Goal: Task Accomplishment & Management: Complete application form

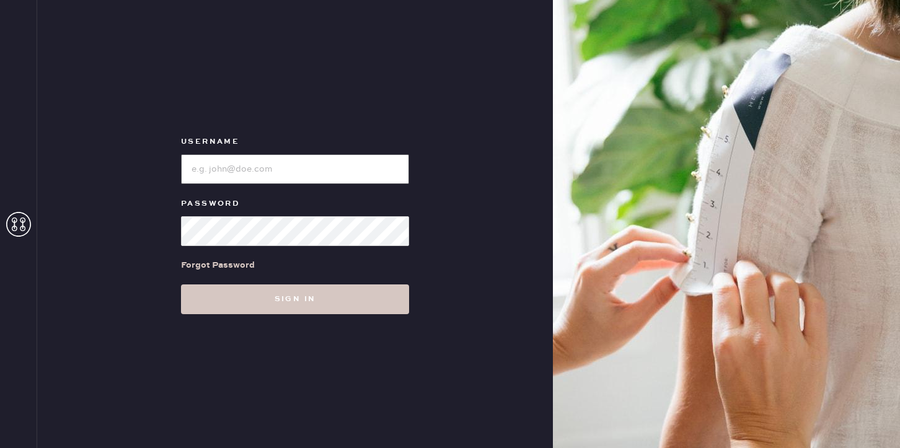
click at [323, 165] on input "loginName" at bounding box center [295, 169] width 228 height 30
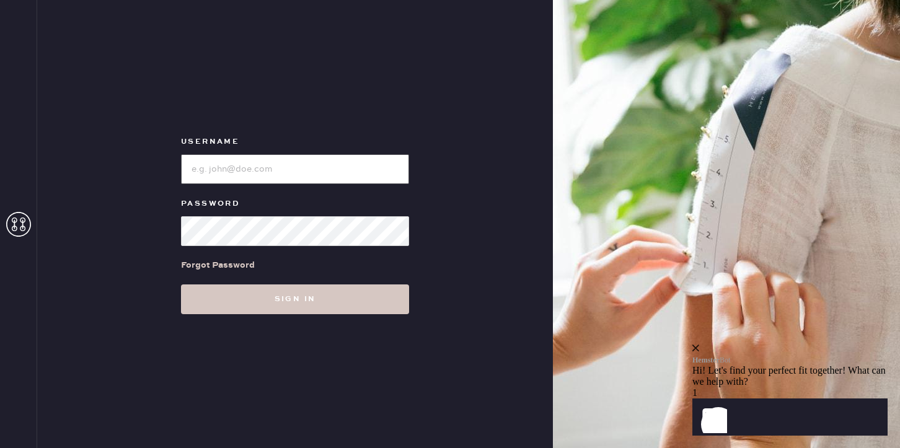
type input "reformationsantamonica"
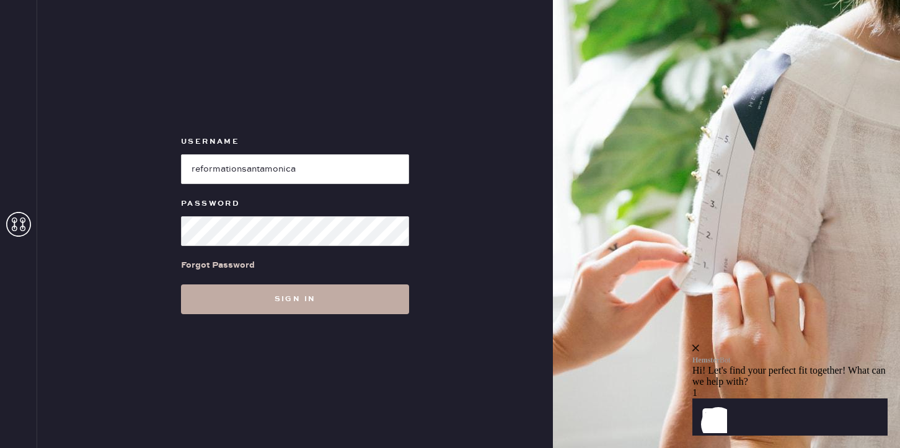
click at [272, 297] on button "Sign in" at bounding box center [295, 299] width 228 height 30
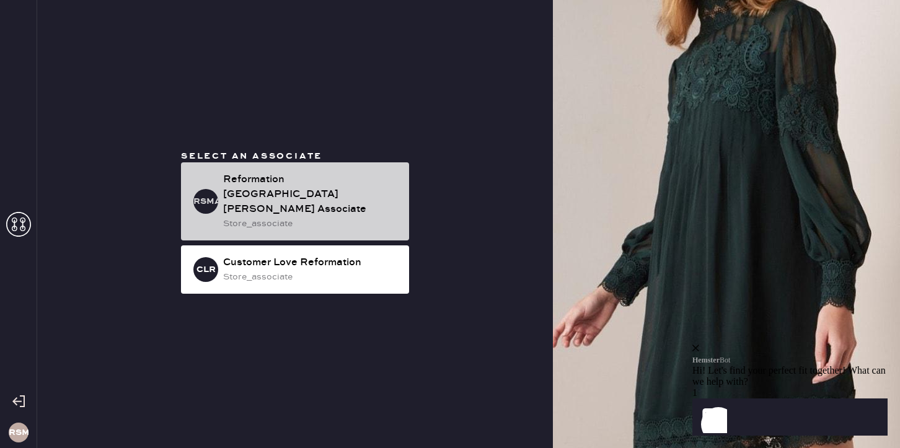
click at [266, 191] on div "Reformation [GEOGRAPHIC_DATA][PERSON_NAME] Associate" at bounding box center [311, 194] width 176 height 45
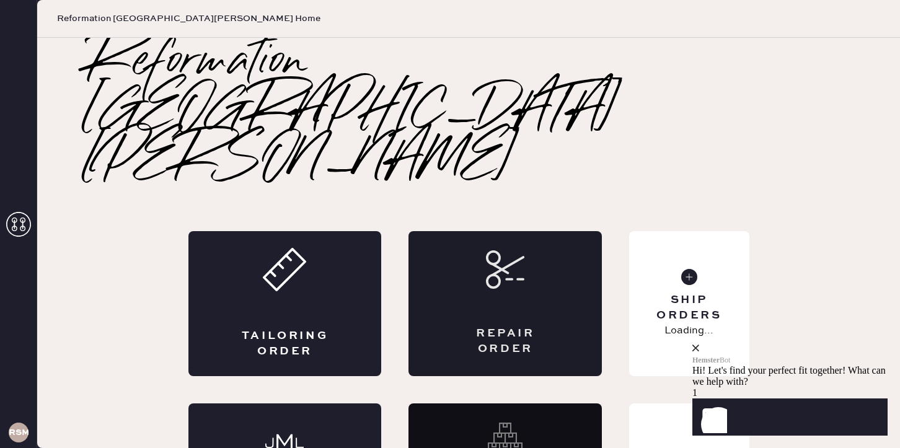
click at [573, 231] on div "Repair Order" at bounding box center [504, 303] width 193 height 145
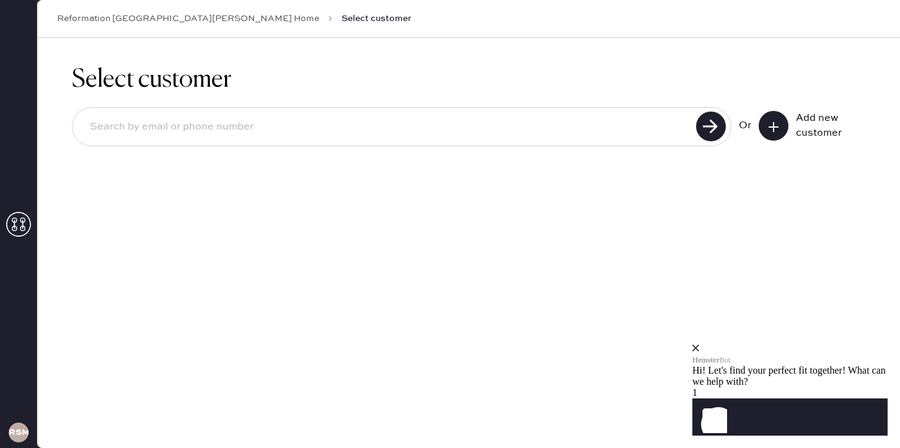
click at [323, 136] on input at bounding box center [386, 127] width 612 height 29
type input "[PHONE_NUMBER]"
click at [715, 128] on use at bounding box center [711, 127] width 30 height 30
click at [463, 128] on input "[PHONE_NUMBER]" at bounding box center [386, 127] width 612 height 29
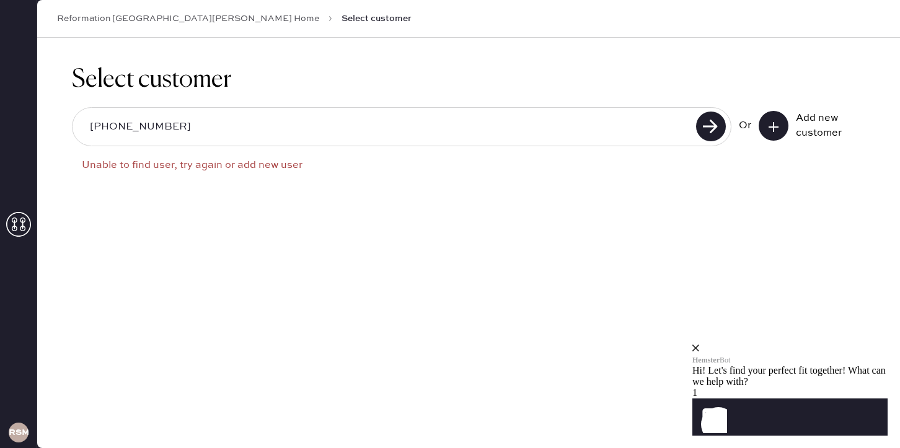
click at [463, 128] on input "[PHONE_NUMBER]" at bounding box center [386, 127] width 612 height 29
type input "[EMAIL_ADDRESS][DOMAIN_NAME]"
click at [775, 134] on button at bounding box center [773, 126] width 30 height 30
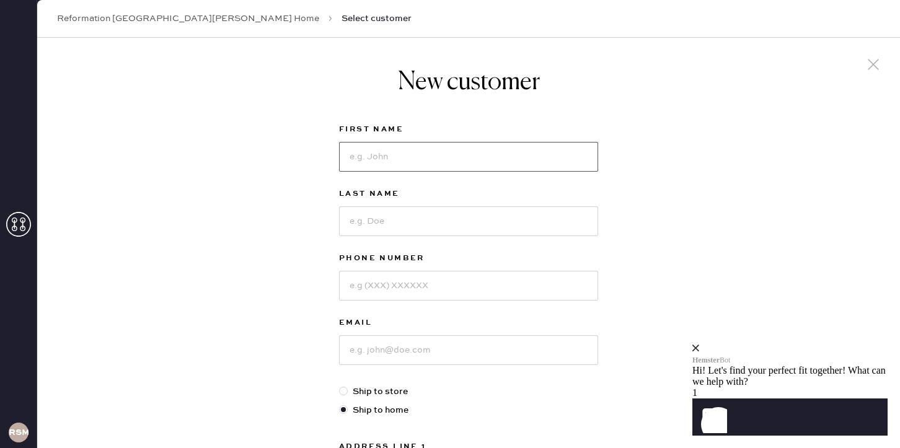
click at [436, 167] on input at bounding box center [468, 157] width 259 height 30
type input "[PERSON_NAME]"
click at [406, 231] on input at bounding box center [468, 221] width 259 height 30
type input "[PERSON_NAME]"
click at [406, 293] on input at bounding box center [468, 286] width 259 height 30
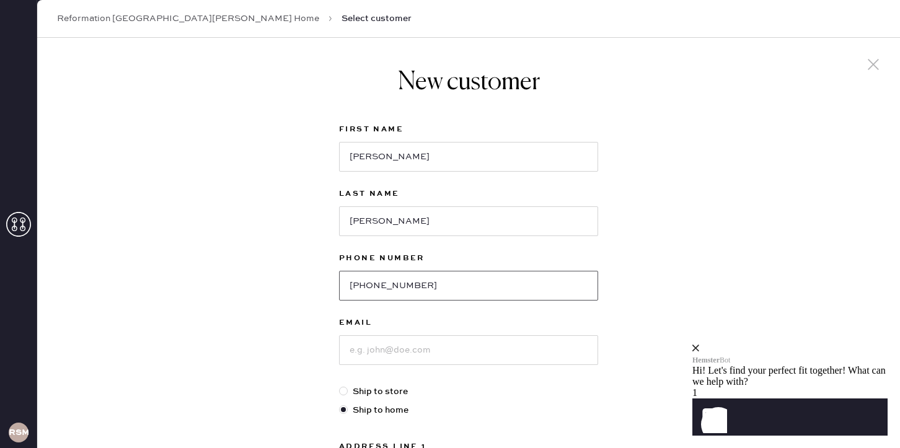
type input "[PHONE_NUMBER]"
click at [421, 356] on input at bounding box center [468, 350] width 259 height 30
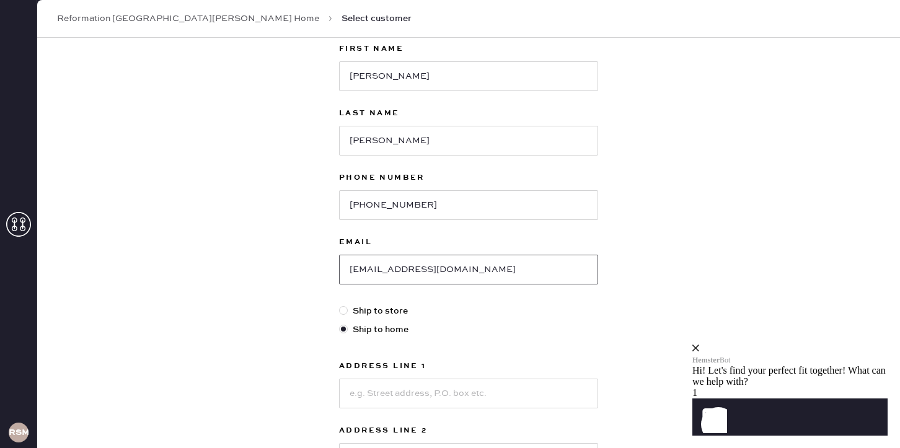
scroll to position [82, 0]
type input "[EMAIL_ADDRESS][DOMAIN_NAME]"
click at [344, 310] on div at bounding box center [343, 308] width 9 height 9
click at [340, 303] on input "Ship to store" at bounding box center [339, 302] width 1 height 1
radio input "true"
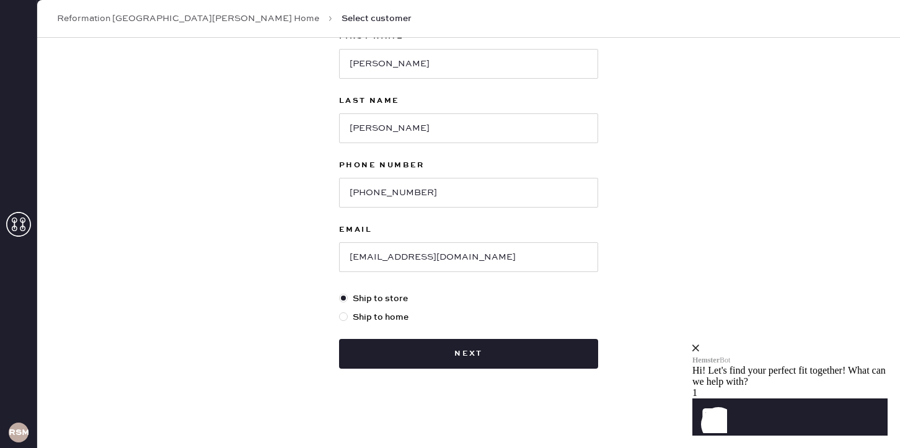
scroll to position [92, 0]
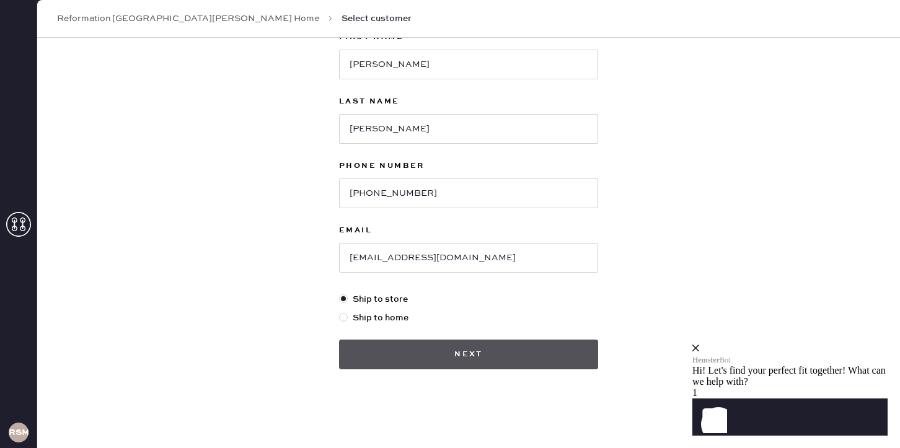
click at [367, 341] on button "Next" at bounding box center [468, 355] width 259 height 30
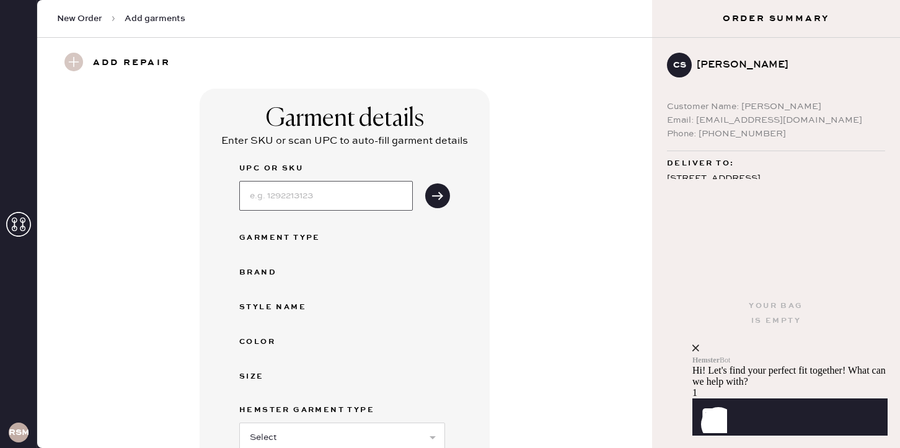
click at [294, 200] on input at bounding box center [325, 196] width 173 height 30
click at [296, 230] on div "Garment Type" at bounding box center [288, 237] width 99 height 15
click at [434, 193] on icon "submit" at bounding box center [437, 196] width 12 height 12
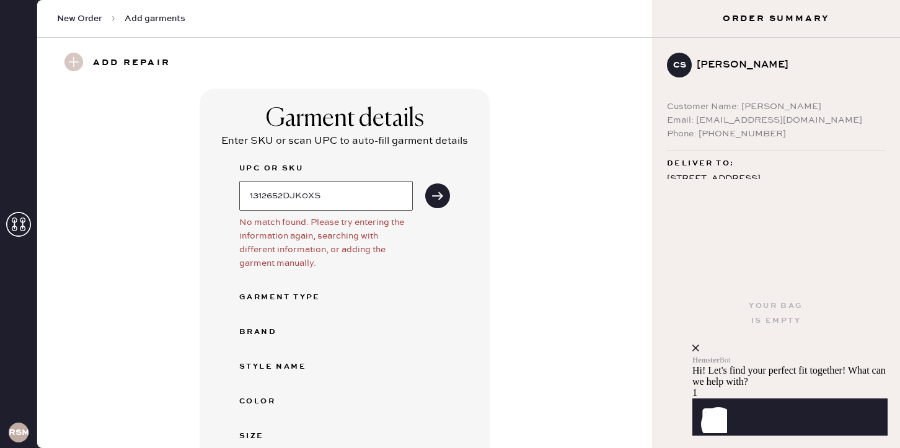
click at [319, 196] on input "1312652DJK0XS" at bounding box center [325, 196] width 173 height 30
click at [431, 198] on icon "submit" at bounding box center [437, 196] width 12 height 12
click at [281, 296] on div "Garment Type" at bounding box center [288, 297] width 99 height 15
click at [336, 199] on input "1312652DJK0XS" at bounding box center [325, 196] width 173 height 30
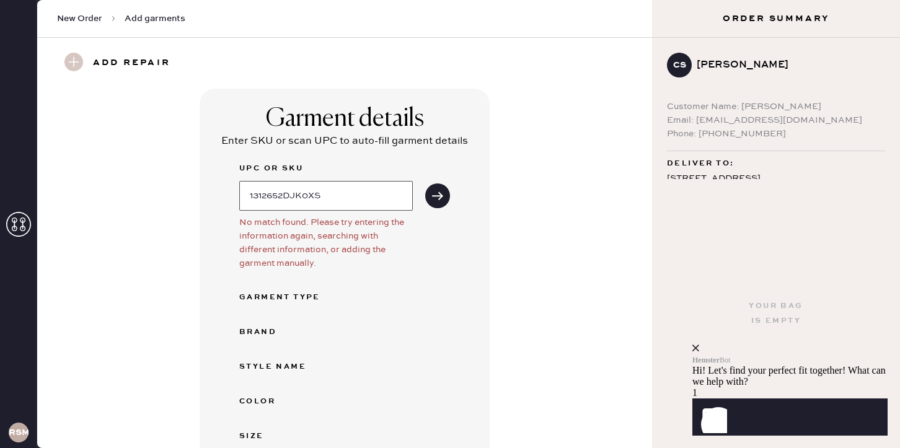
click at [336, 199] on input "1312652DJK0XS" at bounding box center [325, 196] width 173 height 30
type input "[PERSON_NAME]"
click at [425, 183] on button "submit" at bounding box center [437, 195] width 25 height 25
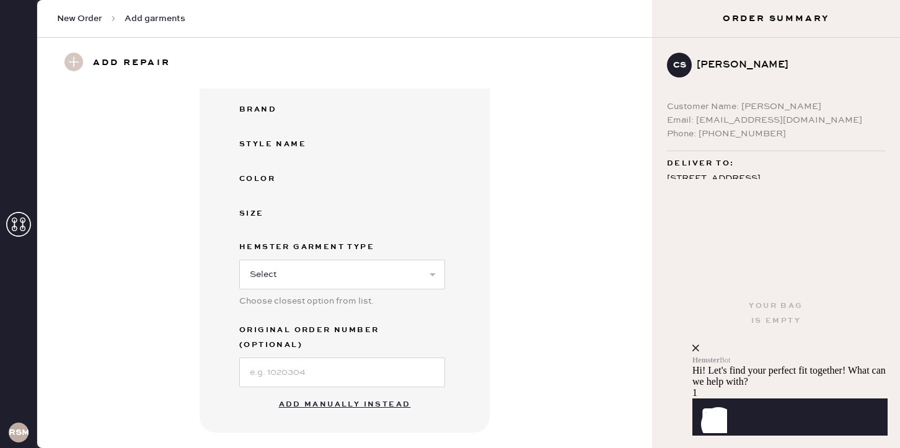
scroll to position [222, 0]
click at [354, 266] on select "Select Basic Skirt Jeans Leggings Pants Shorts Basic Sleeved Dress Basic Sleeve…" at bounding box center [342, 275] width 206 height 30
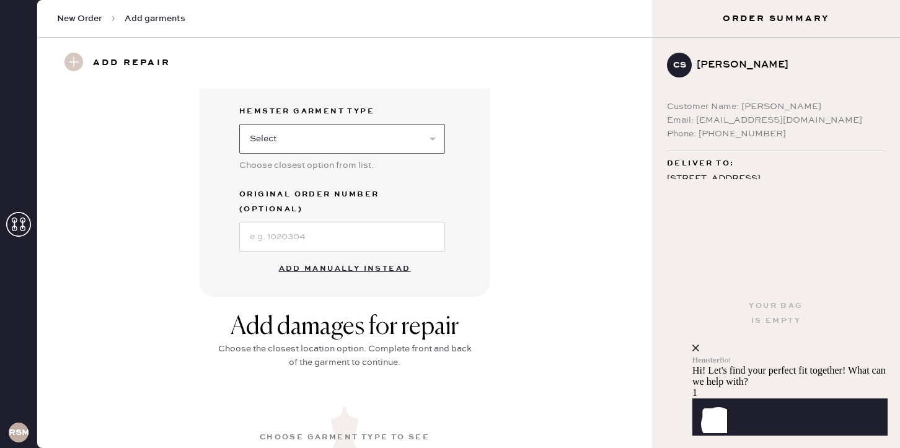
scroll to position [371, 0]
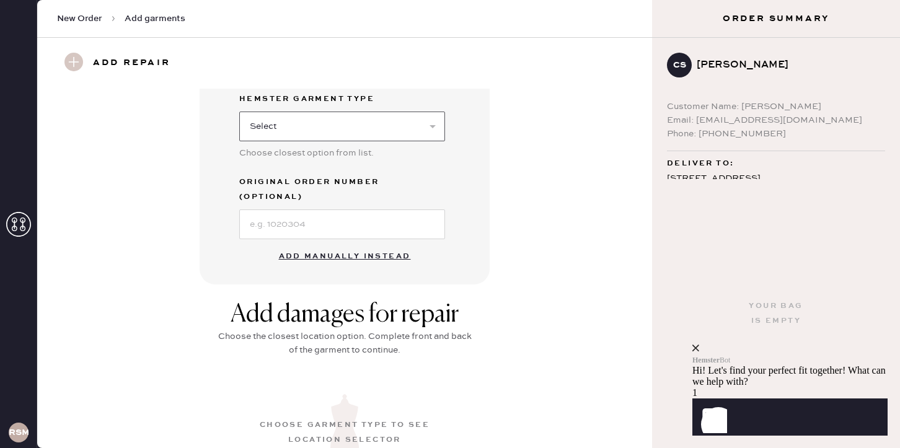
click at [272, 122] on select "Select Basic Skirt Jeans Leggings Pants Shorts Basic Sleeved Dress Basic Sleeve…" at bounding box center [342, 127] width 206 height 30
select select "5"
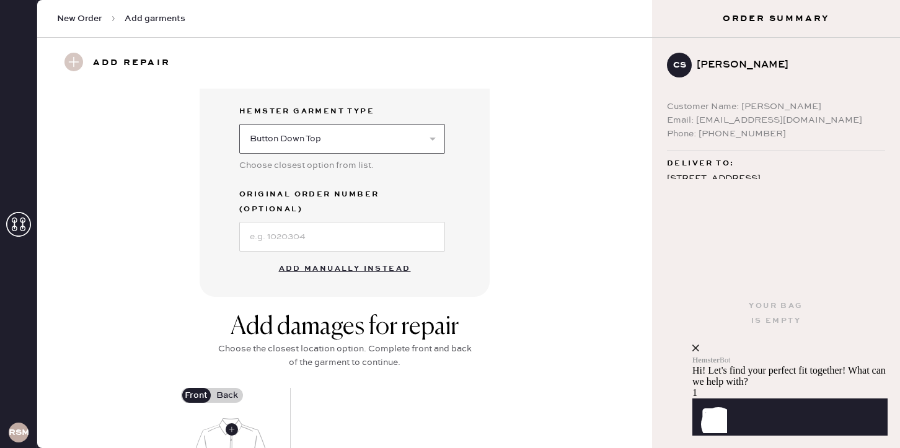
scroll to position [354, 0]
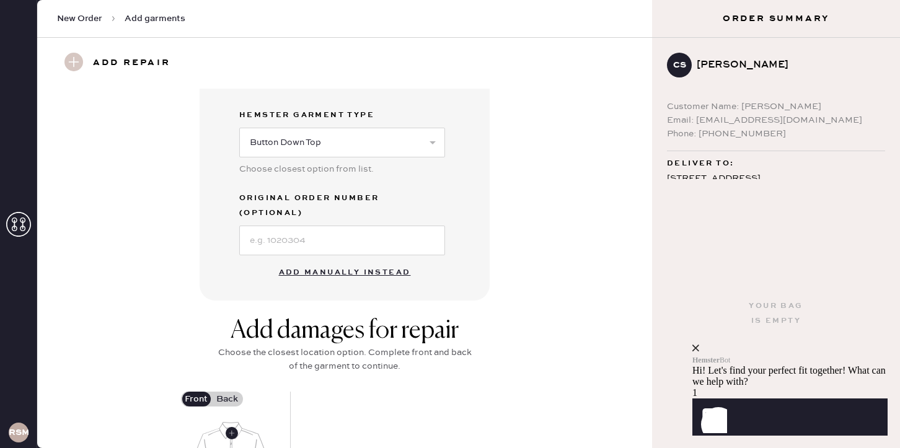
click at [313, 260] on button "Add manually instead" at bounding box center [344, 272] width 147 height 25
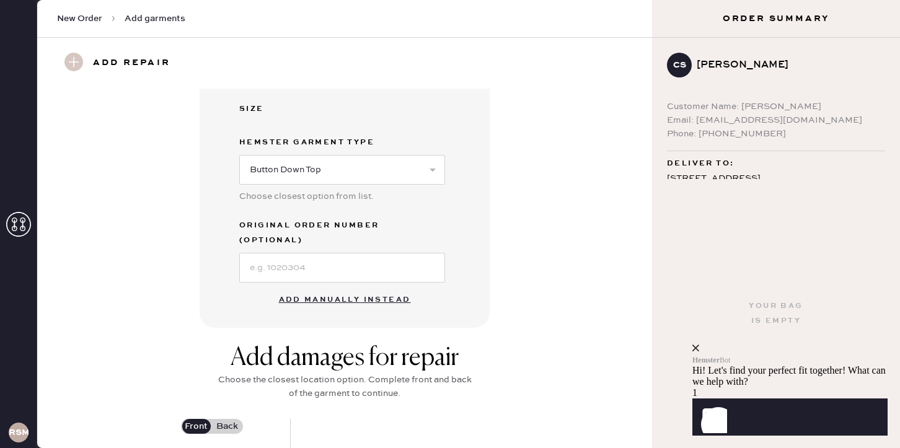
select select "5"
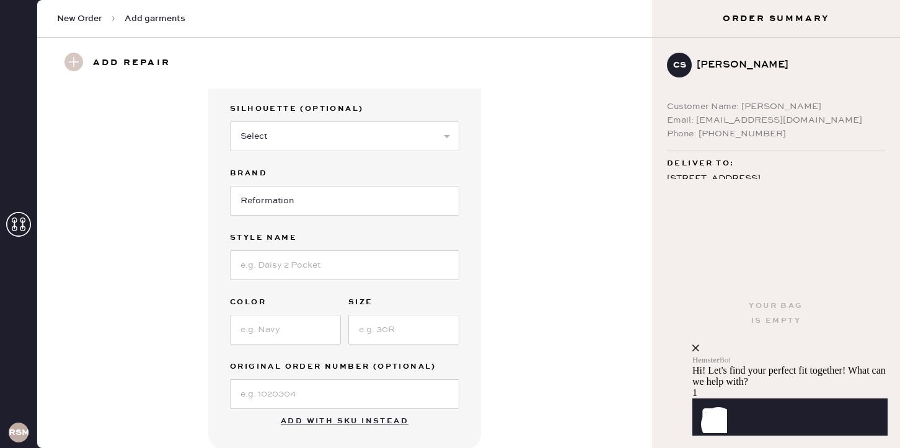
scroll to position [97, 0]
click at [283, 253] on input at bounding box center [344, 265] width 229 height 30
type input "[PERSON_NAME] Crew Cardigan"
click at [257, 325] on input at bounding box center [285, 329] width 111 height 30
type input "Oatmeal Navy"
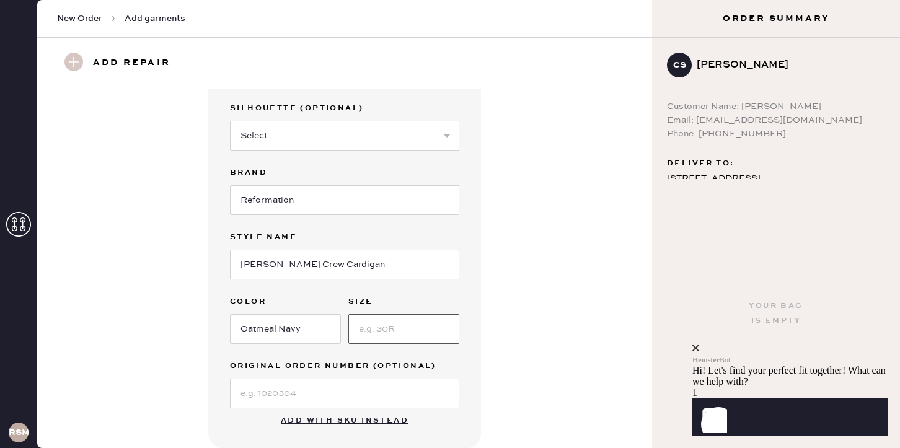
click at [369, 331] on input at bounding box center [403, 329] width 111 height 30
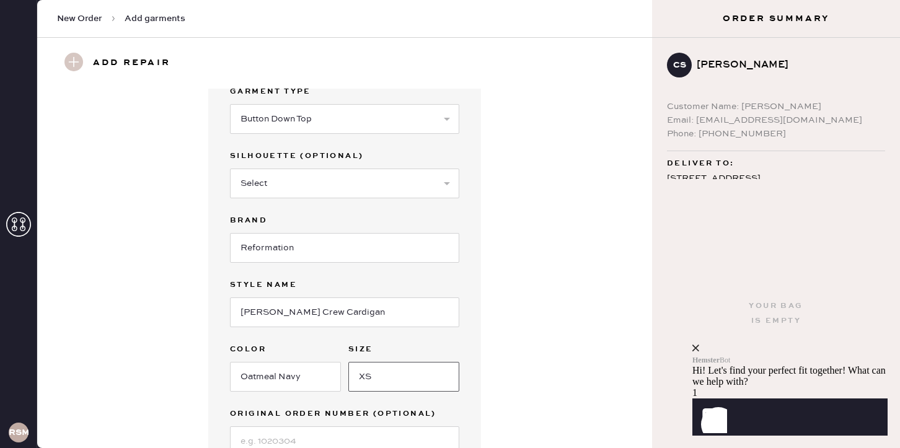
scroll to position [36, 0]
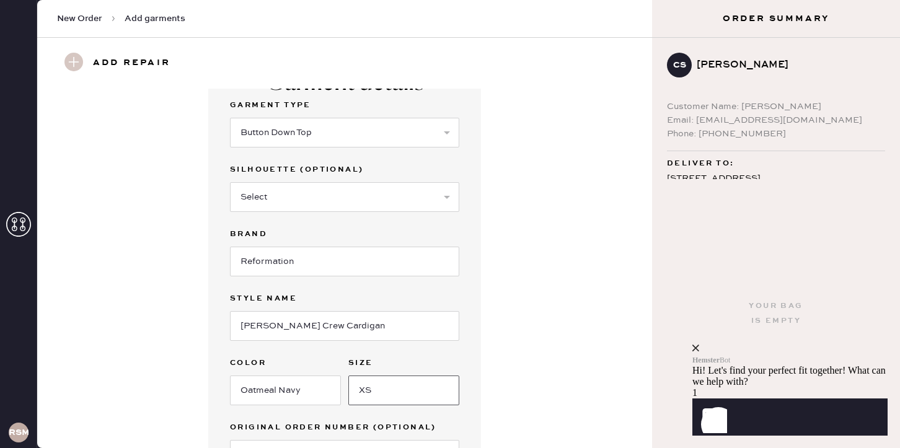
type input "XS"
click at [330, 207] on select "Select Short Sleeves Long Sleeves Other" at bounding box center [344, 197] width 229 height 30
click at [307, 128] on select "Select Basic Skirt Jeans Leggings Pants Shorts Basic Sleeved Dress Basic Sleeve…" at bounding box center [344, 133] width 229 height 30
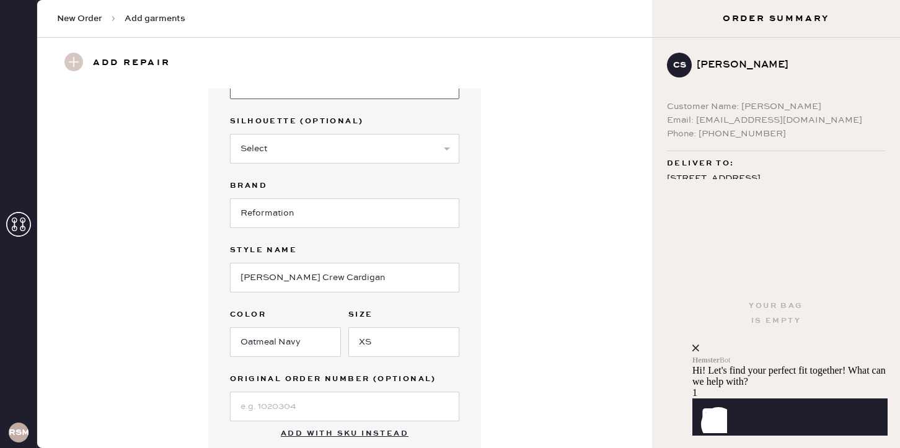
scroll to position [86, 0]
click at [250, 149] on select "Select Short Sleeves Long Sleeves Other" at bounding box center [344, 148] width 229 height 30
select select "17"
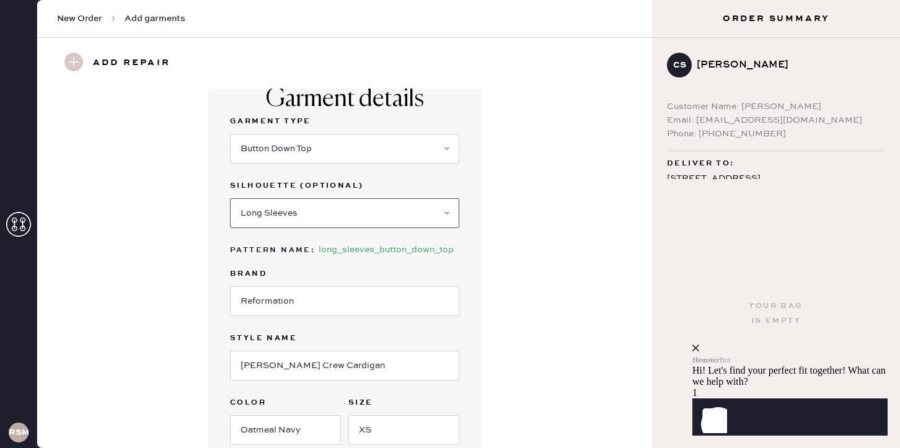
scroll to position [1, 0]
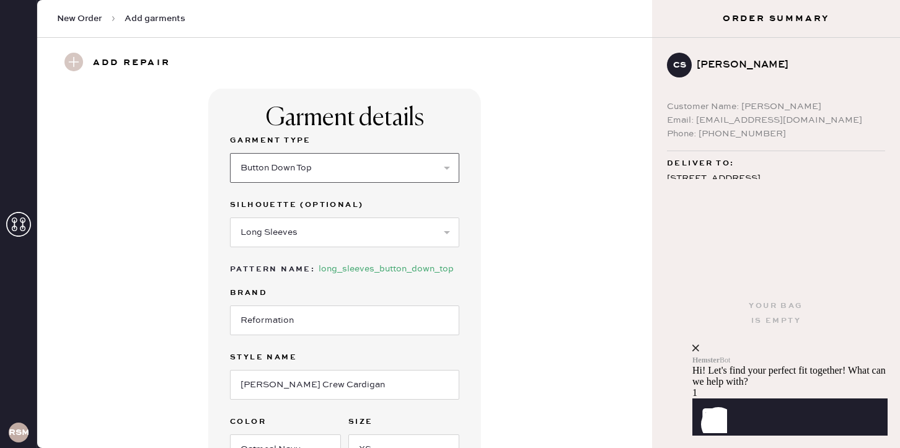
click at [245, 173] on select "Select Basic Skirt Jeans Leggings Pants Shorts Basic Sleeved Dress Basic Sleeve…" at bounding box center [344, 168] width 229 height 30
select select
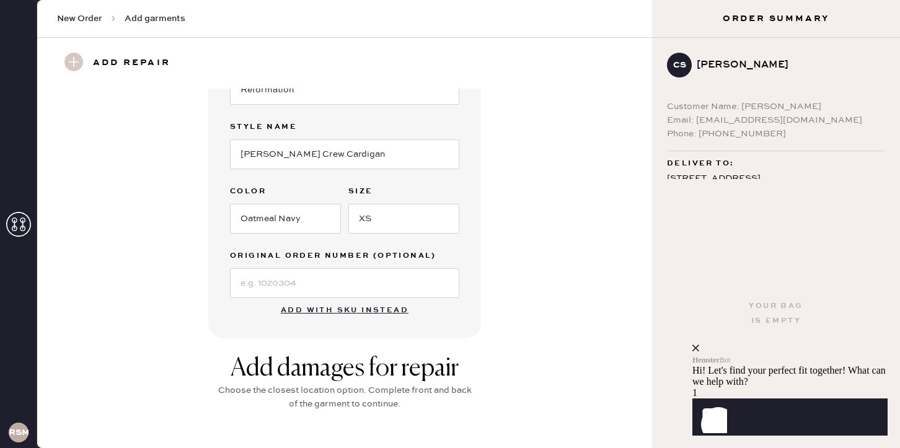
scroll to position [0, 0]
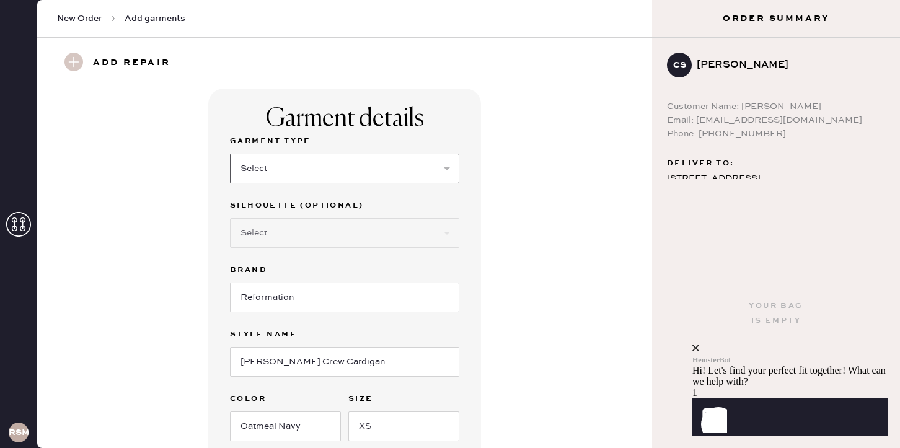
click at [291, 173] on select "Select Basic Skirt Jeans Leggings Pants Shorts Basic Sleeved Dress Basic Sleeve…" at bounding box center [344, 169] width 229 height 30
select select "5"
select select "17"
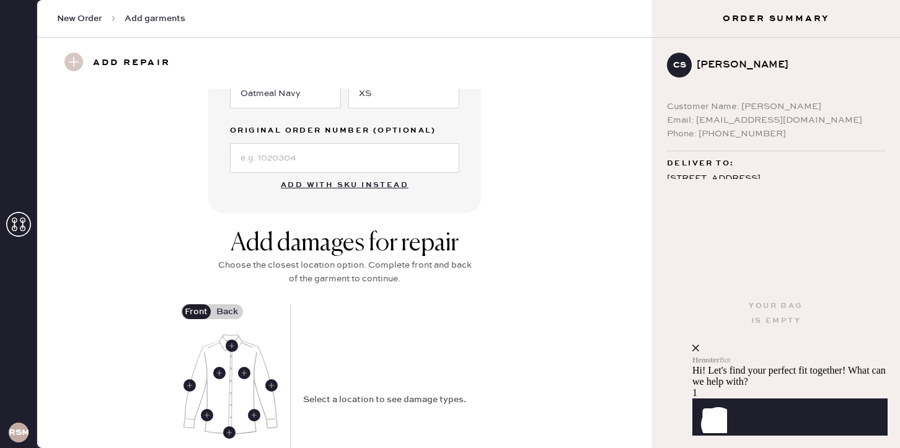
scroll to position [520, 0]
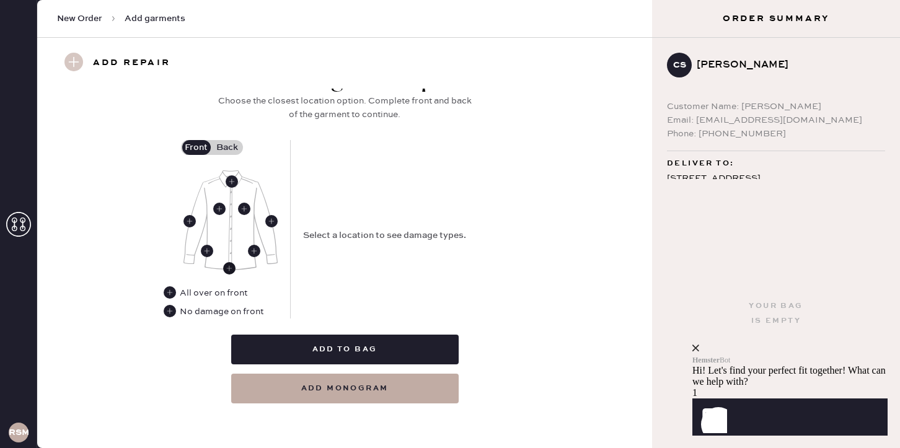
click at [230, 270] on use at bounding box center [229, 268] width 12 height 12
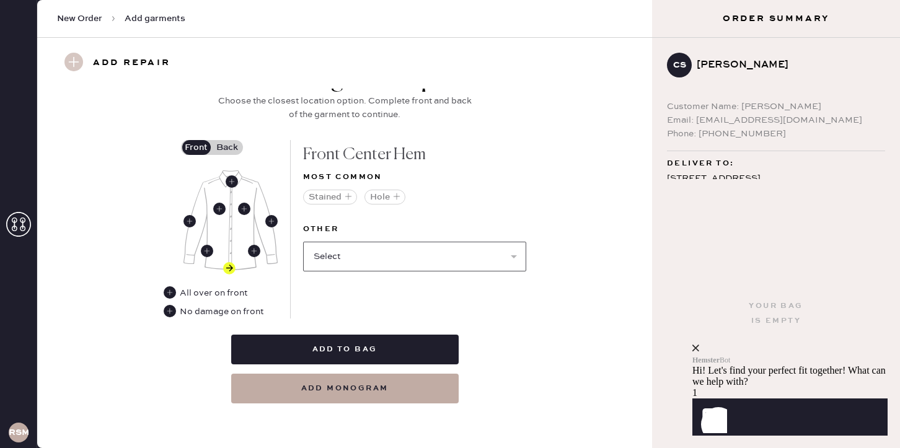
click at [350, 255] on select "Select Broken / Ripped Hem Broken Beads Broken Button Broken Elastic Broken Hoo…" at bounding box center [414, 257] width 223 height 30
select select "1679"
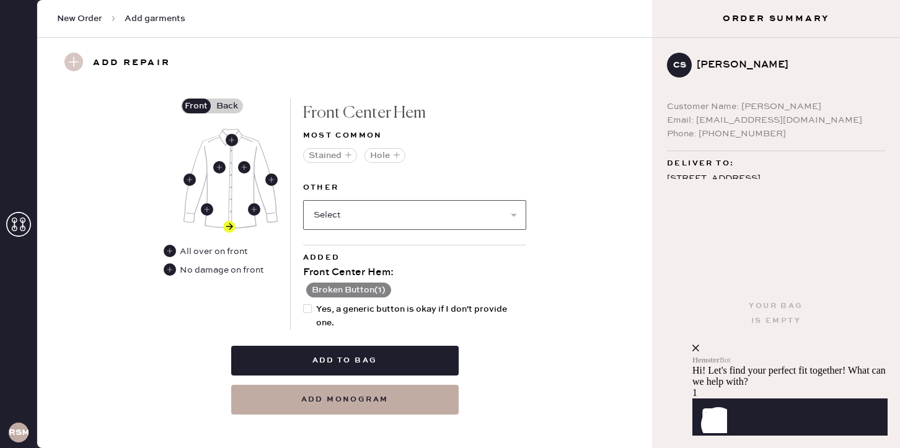
scroll to position [573, 0]
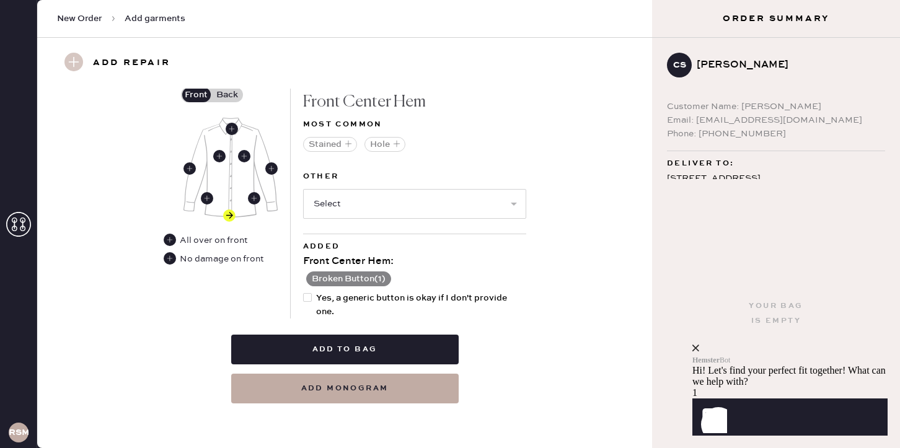
click at [357, 275] on button "Broken Button ( 1 )" at bounding box center [348, 278] width 85 height 15
click at [415, 281] on use at bounding box center [417, 280] width 14 height 14
click at [452, 210] on select "Select Broken / Ripped Hem Broken Beads Broken Elastic Broken Hook & Eye Broken…" at bounding box center [414, 204] width 223 height 30
click at [230, 129] on use at bounding box center [232, 129] width 12 height 12
click at [361, 206] on select "Select Broken / Ripped Hem Broken Beads Broken Button Broken Elastic Broken Hoo…" at bounding box center [414, 204] width 223 height 30
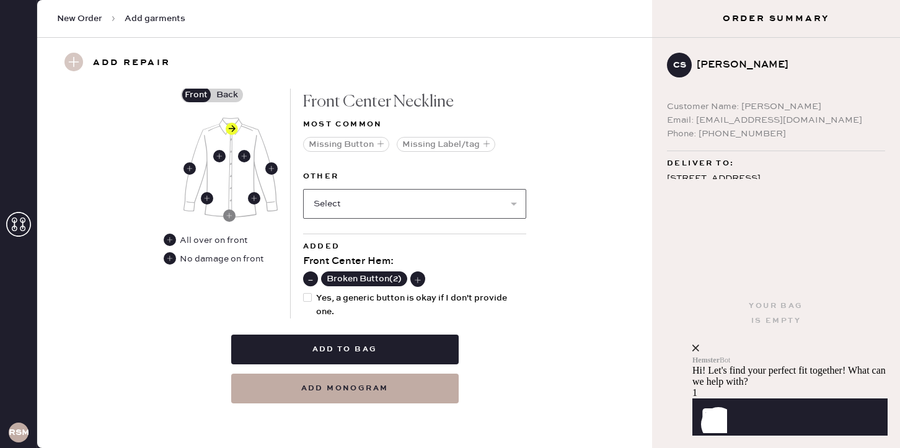
select select "1679"
select select
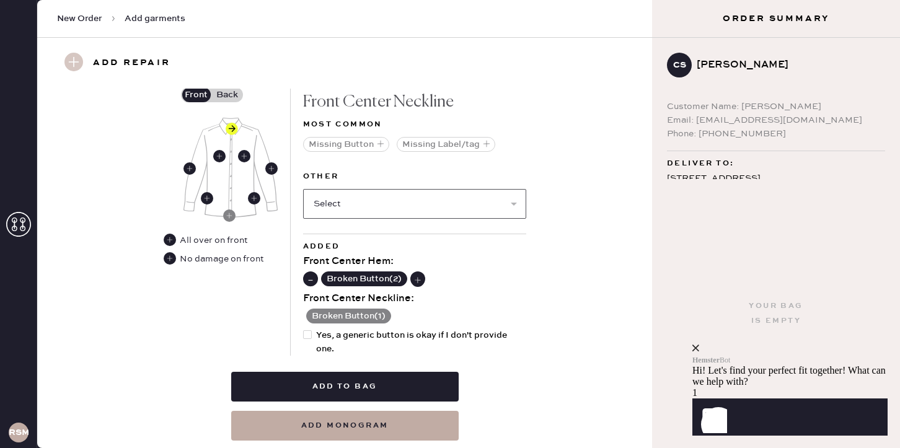
click at [367, 204] on select "Select Broken / Ripped Hem Broken Beads Broken Elastic Broken Hook & Eye Broken…" at bounding box center [414, 204] width 223 height 30
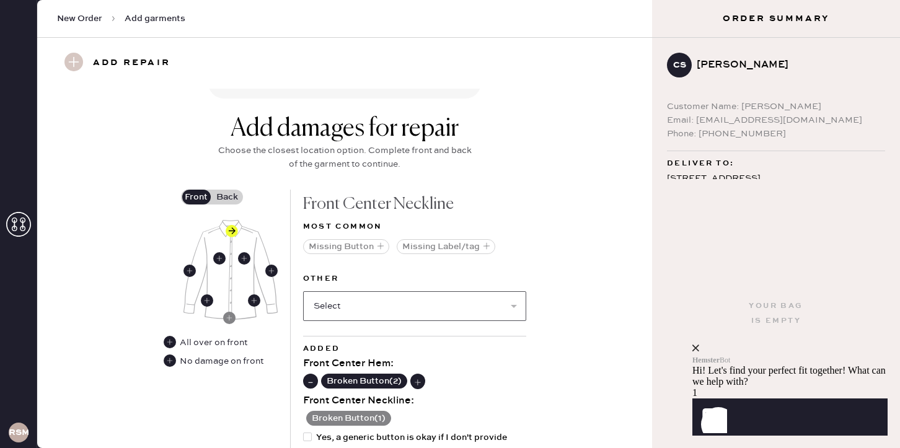
scroll to position [449, 0]
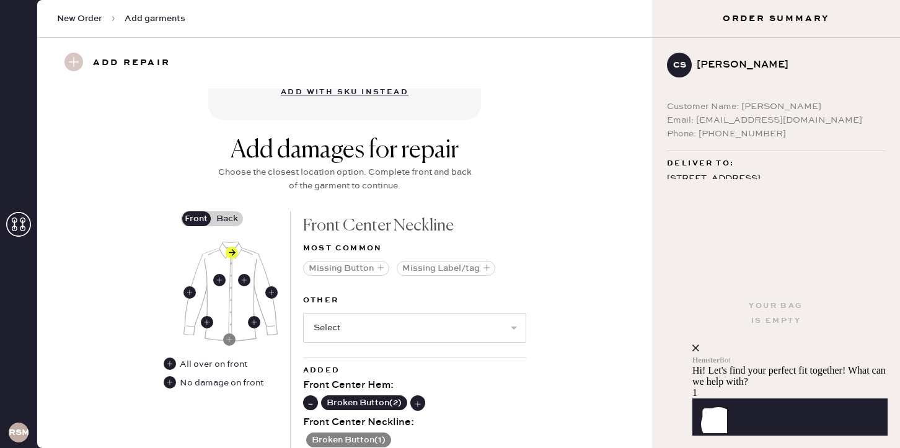
click at [230, 225] on label "Back" at bounding box center [227, 218] width 31 height 15
click at [227, 219] on input "Back" at bounding box center [227, 219] width 0 height 0
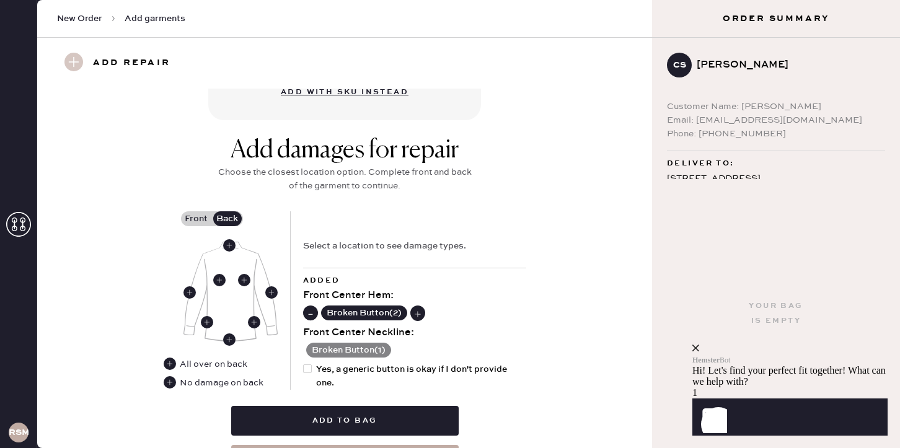
click at [230, 225] on label "Back" at bounding box center [227, 218] width 31 height 15
click at [227, 219] on input "Back" at bounding box center [227, 219] width 0 height 0
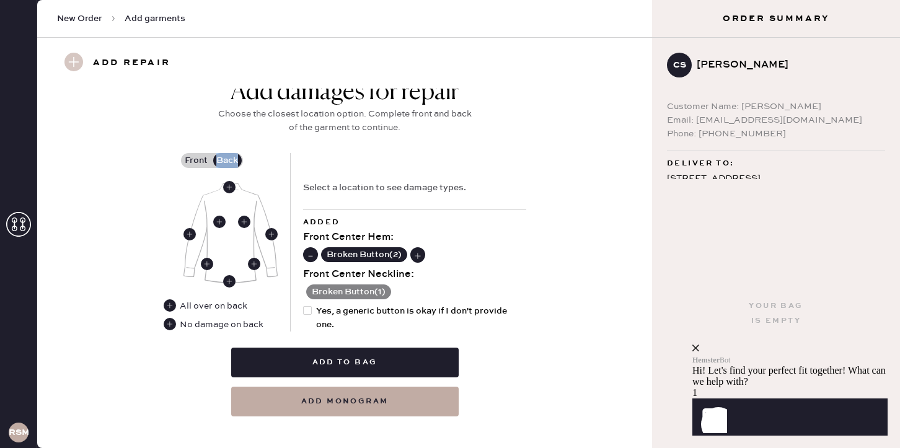
scroll to position [502, 0]
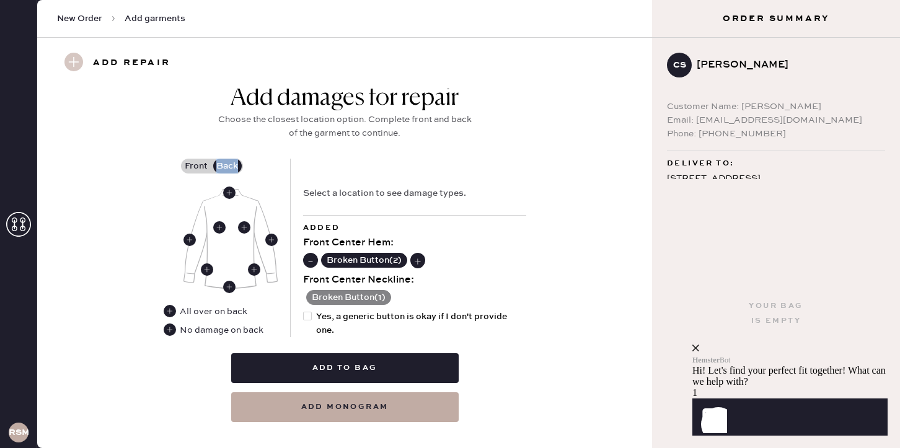
click at [310, 259] on use at bounding box center [310, 261] width 12 height 12
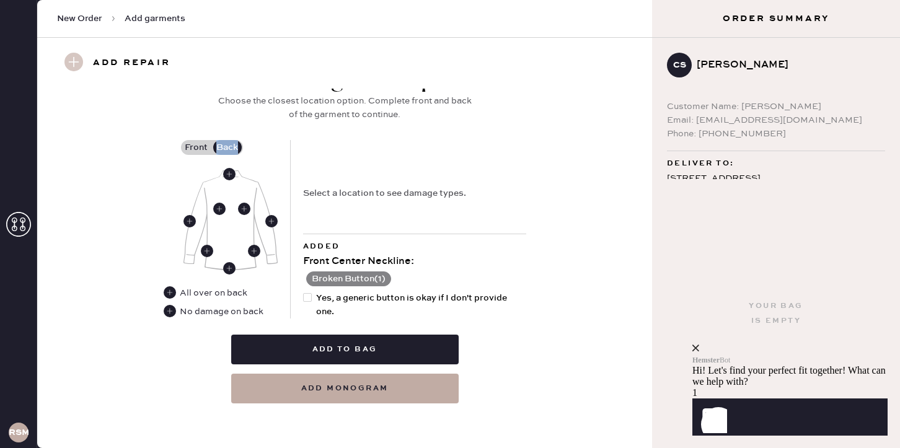
scroll to position [520, 0]
click at [186, 147] on label "Front" at bounding box center [196, 148] width 31 height 15
click at [196, 148] on input "Front" at bounding box center [196, 148] width 0 height 0
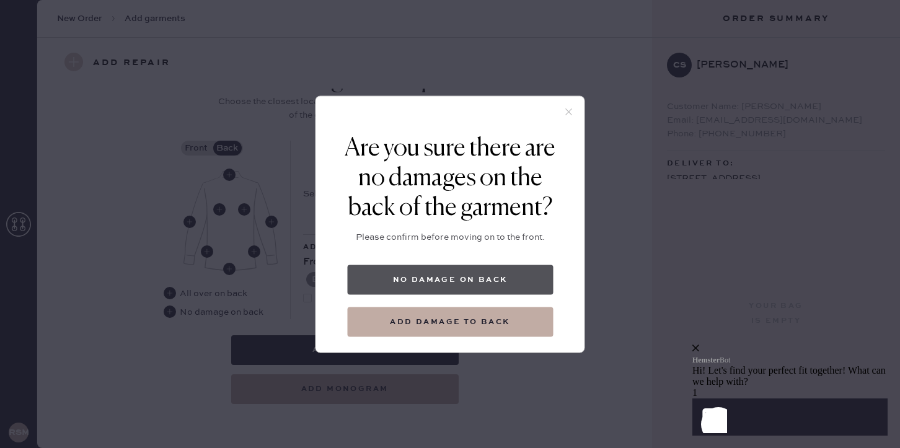
click at [454, 283] on button "No damage on back" at bounding box center [450, 280] width 206 height 30
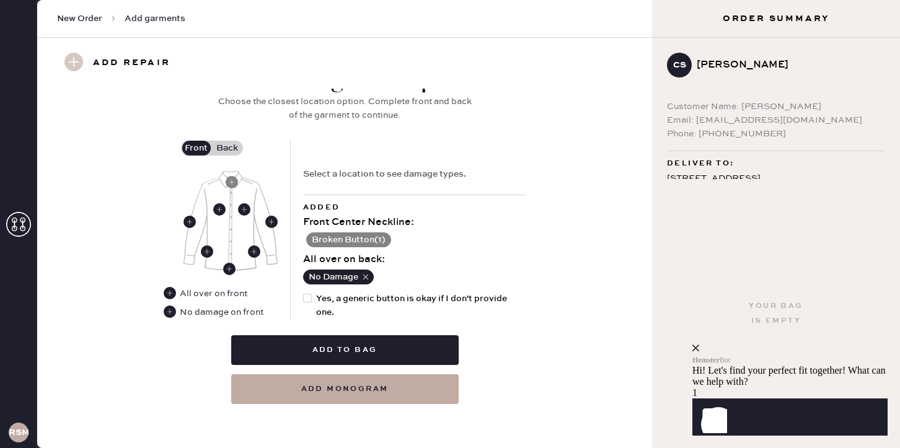
click at [190, 141] on label "Front" at bounding box center [196, 148] width 31 height 15
click at [196, 148] on input "Front" at bounding box center [196, 148] width 0 height 0
click at [232, 180] on use at bounding box center [232, 182] width 12 height 12
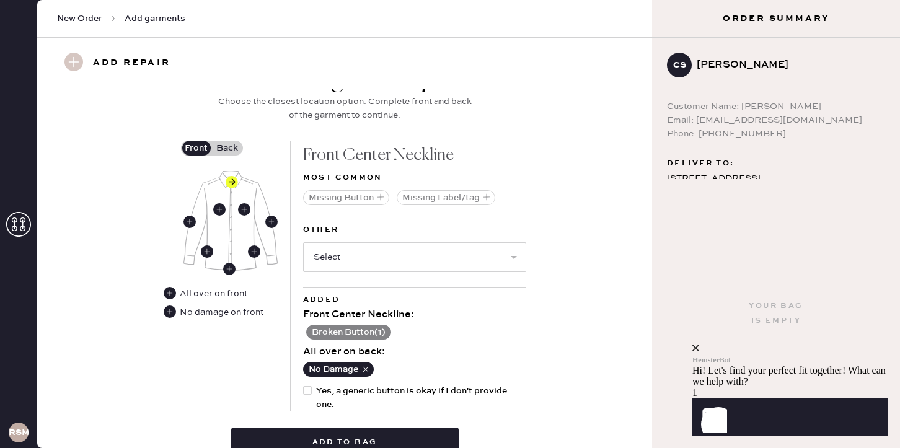
scroll to position [571, 0]
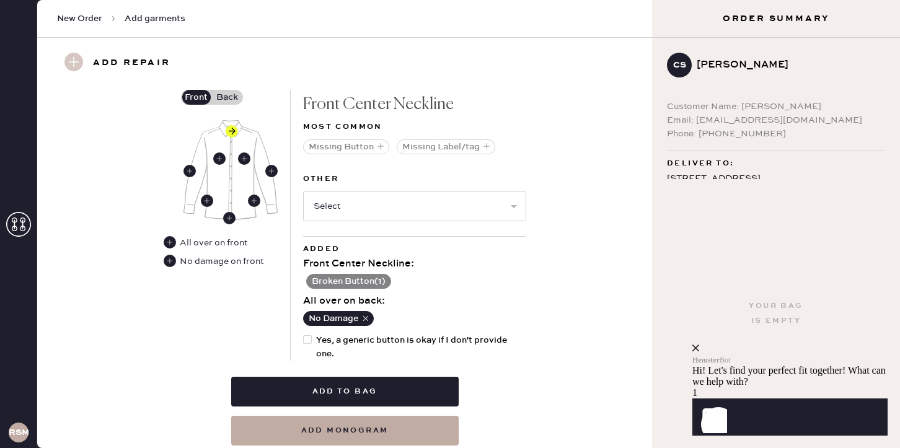
click at [370, 278] on button "Broken Button ( 1 )" at bounding box center [348, 281] width 85 height 15
click at [412, 285] on use at bounding box center [417, 283] width 14 height 14
click at [418, 320] on div "No Damage" at bounding box center [414, 319] width 223 height 20
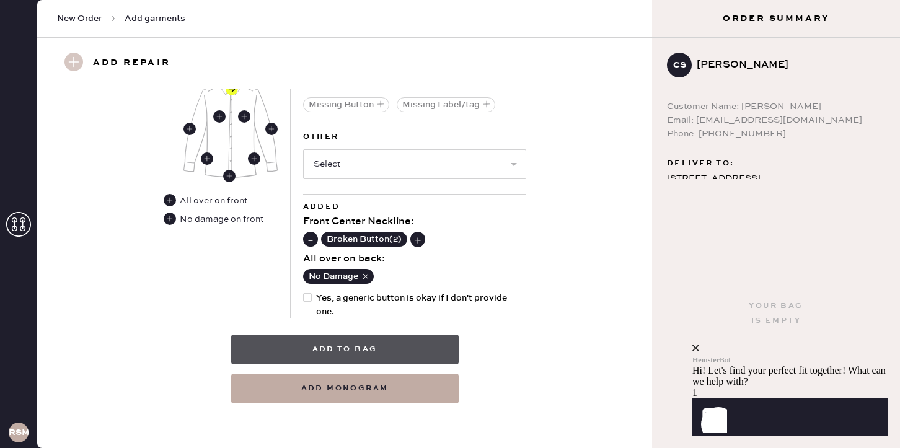
click at [367, 363] on button "Add to bag" at bounding box center [344, 350] width 227 height 30
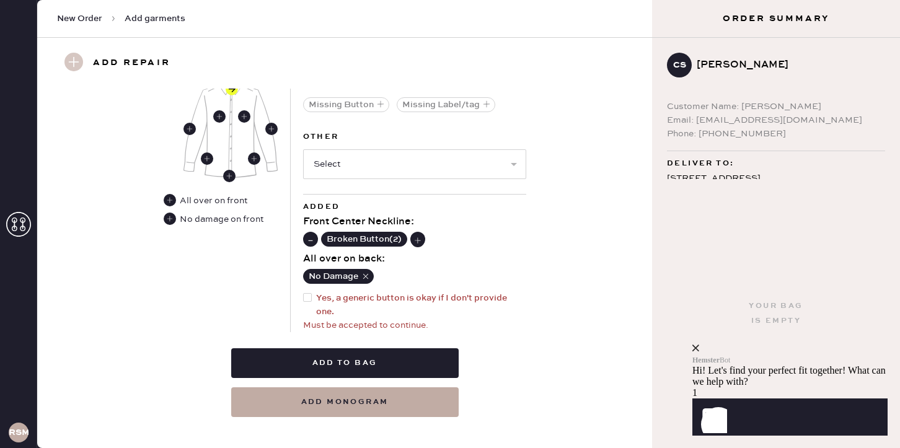
click at [308, 296] on div at bounding box center [307, 297] width 9 height 9
click at [304, 292] on input "Yes, a generic button is okay if I don't provide one." at bounding box center [303, 291] width 1 height 1
checkbox input "true"
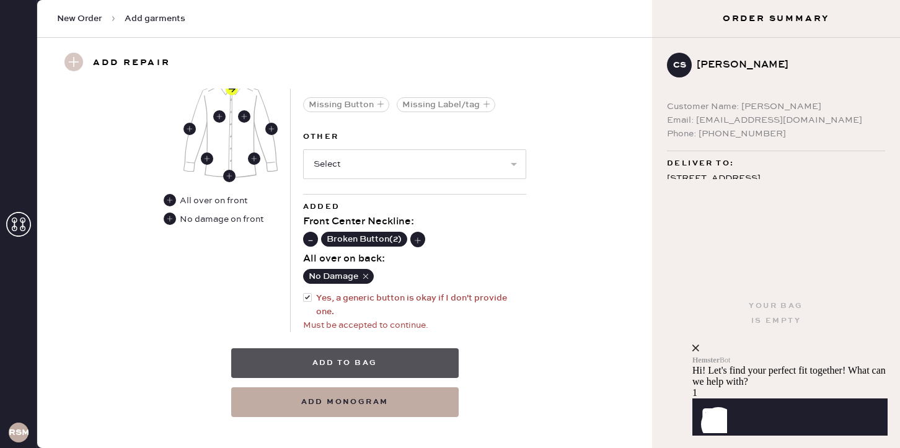
click at [333, 371] on button "Add to bag" at bounding box center [344, 363] width 227 height 30
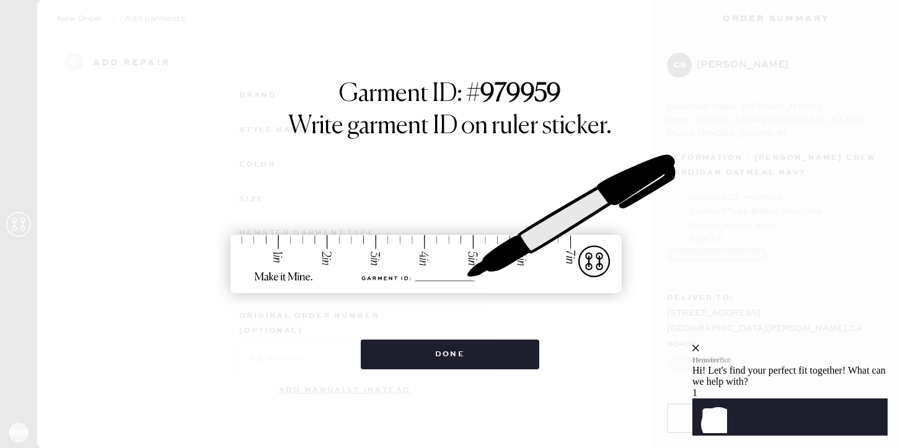
scroll to position [162, 0]
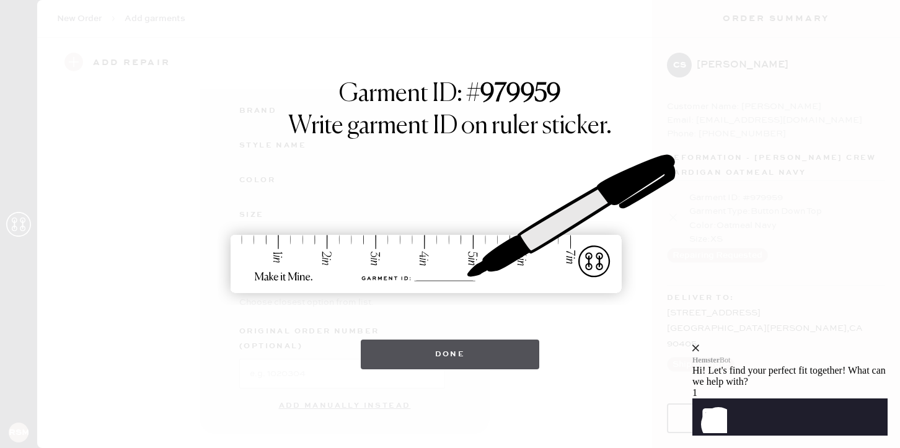
click at [455, 351] on button "Done" at bounding box center [450, 355] width 179 height 30
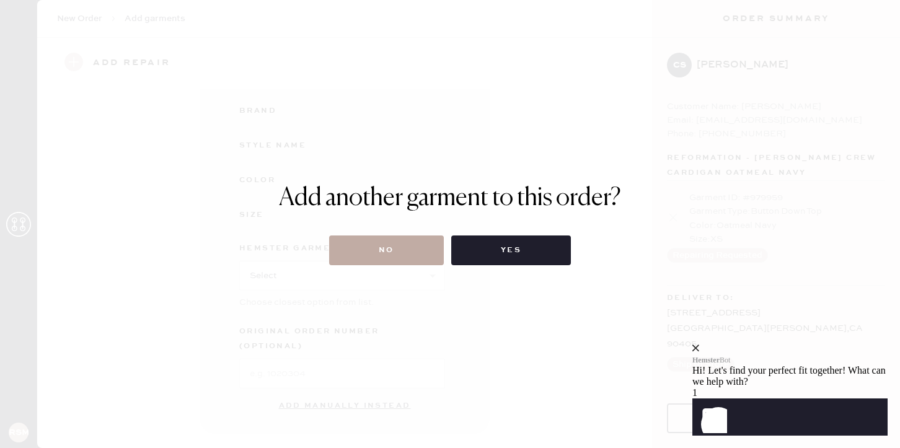
click at [393, 252] on button "No" at bounding box center [386, 250] width 115 height 30
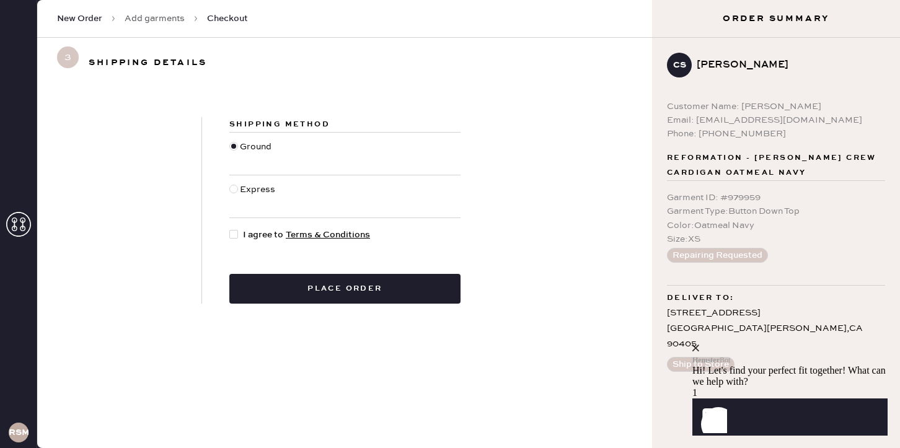
click at [237, 235] on div at bounding box center [233, 234] width 9 height 9
click at [230, 229] on input "I agree to Terms & Conditions" at bounding box center [229, 228] width 1 height 1
checkbox input "true"
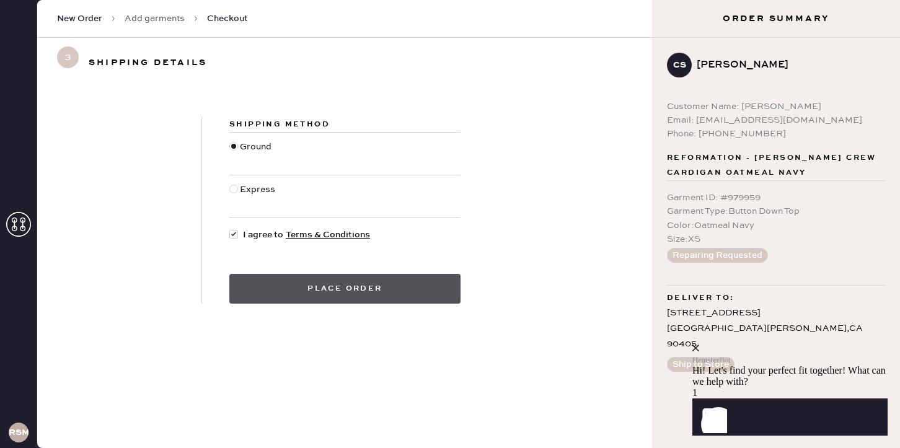
click at [361, 294] on button "Place order" at bounding box center [344, 289] width 231 height 30
